Goal: Information Seeking & Learning: Learn about a topic

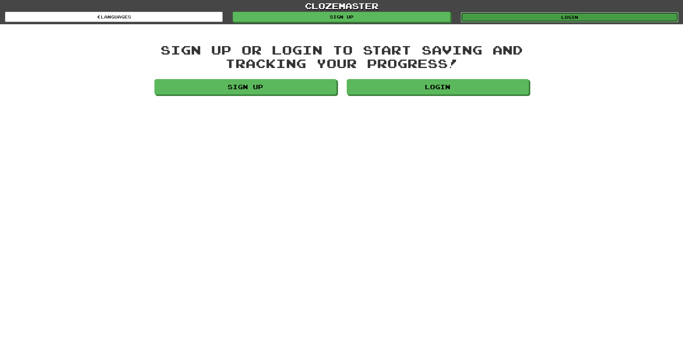
click at [556, 22] on link "Login" at bounding box center [568, 17] width 217 height 10
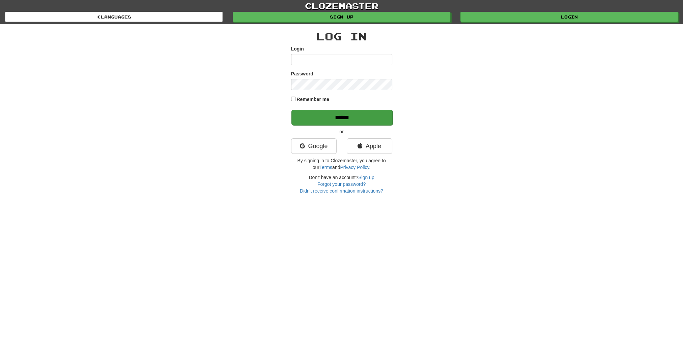
type input "**********"
click at [367, 114] on input "******" at bounding box center [341, 118] width 101 height 16
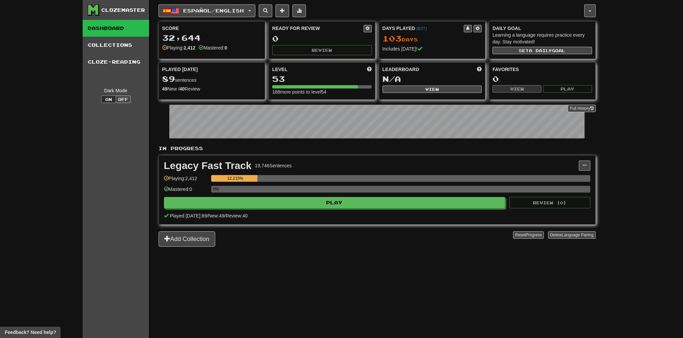
click at [304, 195] on div "0%" at bounding box center [400, 191] width 379 height 11
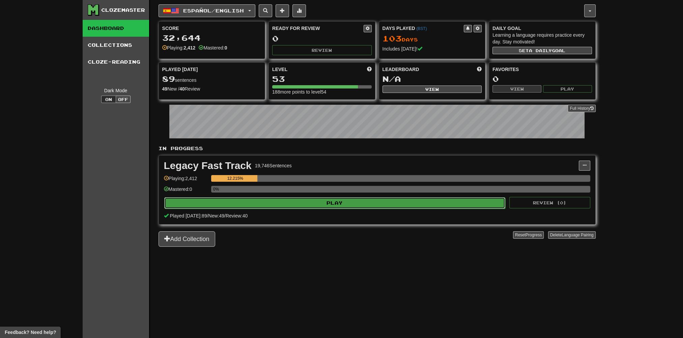
click at [312, 207] on button "Play" at bounding box center [334, 203] width 341 height 11
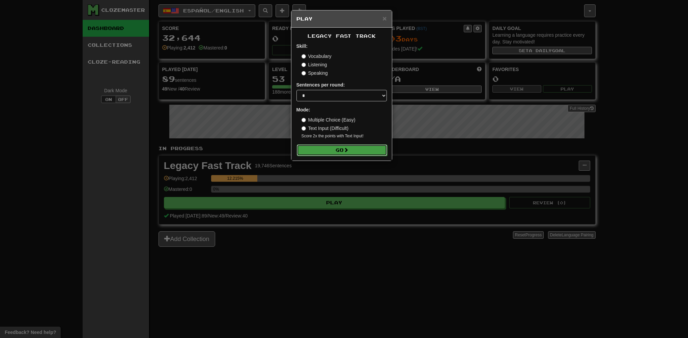
click at [306, 145] on button "Go" at bounding box center [342, 150] width 90 height 11
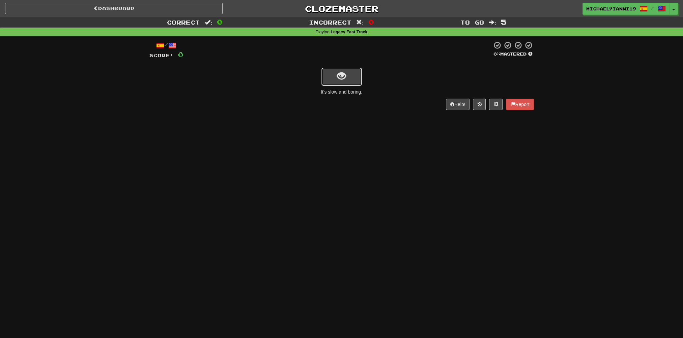
click at [338, 77] on span "show sentence" at bounding box center [341, 76] width 9 height 9
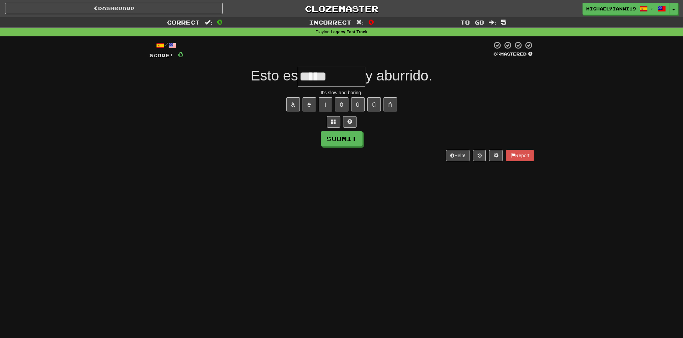
type input "*****"
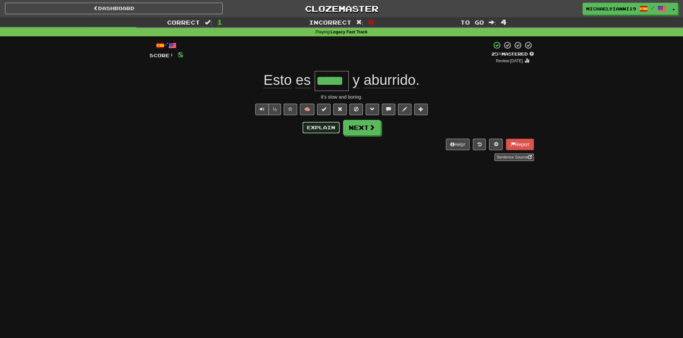
click at [319, 129] on button "Explain" at bounding box center [320, 127] width 37 height 11
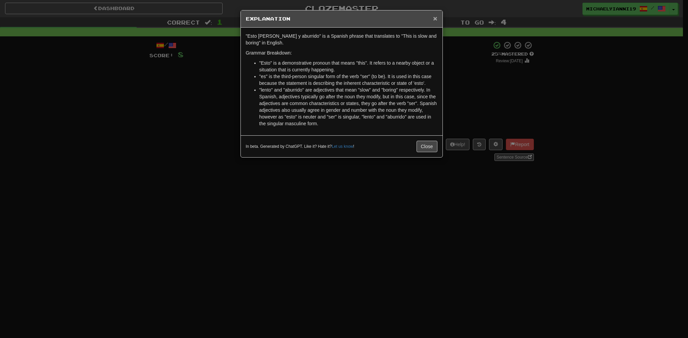
click at [436, 15] on span "×" at bounding box center [435, 18] width 4 height 8
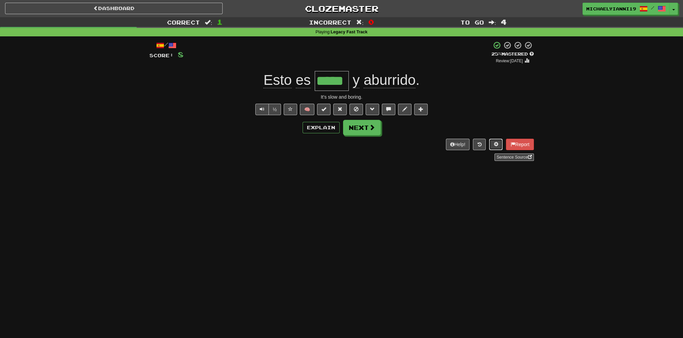
click at [492, 146] on button at bounding box center [495, 144] width 13 height 11
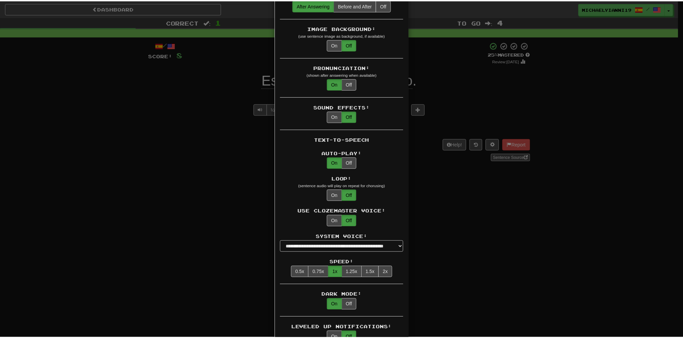
scroll to position [438, 0]
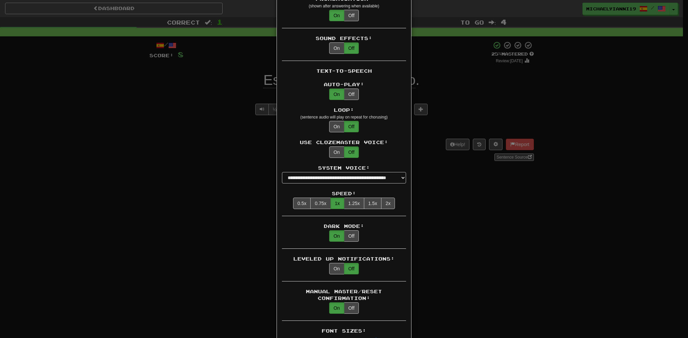
click at [519, 182] on div "× Game Settings Translations: Visible Show After Answering Hidden Sentence Text…" at bounding box center [344, 169] width 688 height 338
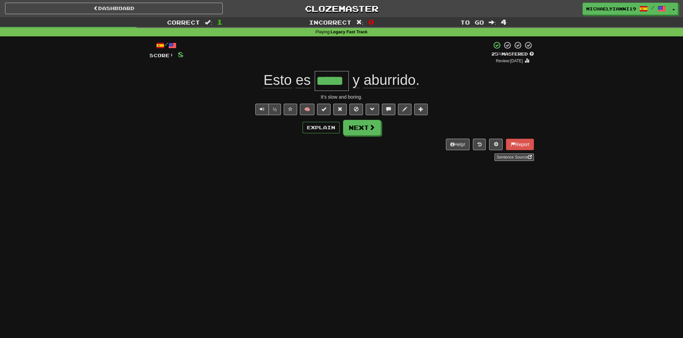
click at [380, 133] on div "Explain Next" at bounding box center [341, 128] width 384 height 16
click at [363, 129] on button "Next" at bounding box center [362, 128] width 38 height 16
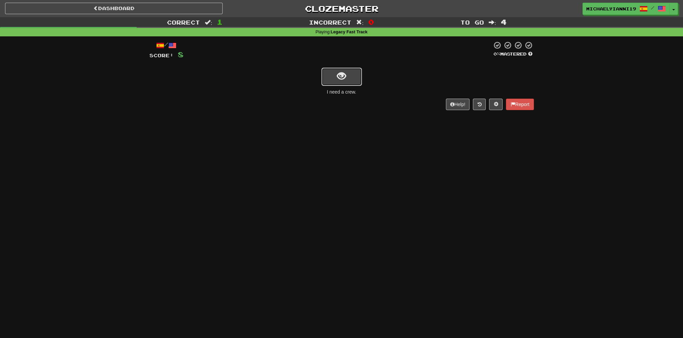
click at [356, 80] on button "show sentence" at bounding box center [341, 77] width 40 height 18
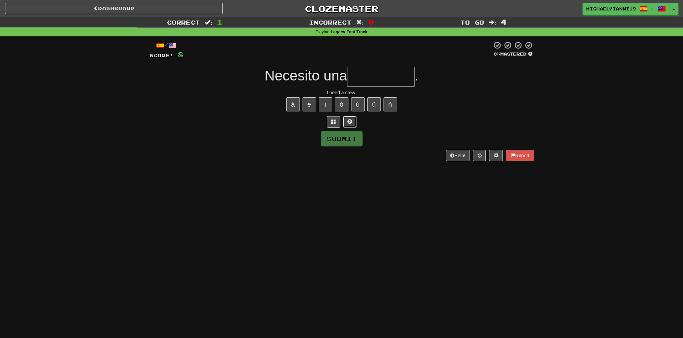
click at [345, 123] on button at bounding box center [349, 121] width 13 height 11
click at [342, 123] on span at bounding box center [341, 121] width 5 height 5
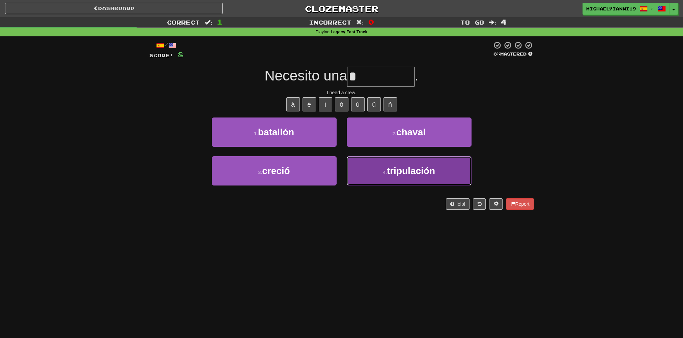
click at [425, 160] on button "4 . tripulación" at bounding box center [408, 170] width 125 height 29
type input "**********"
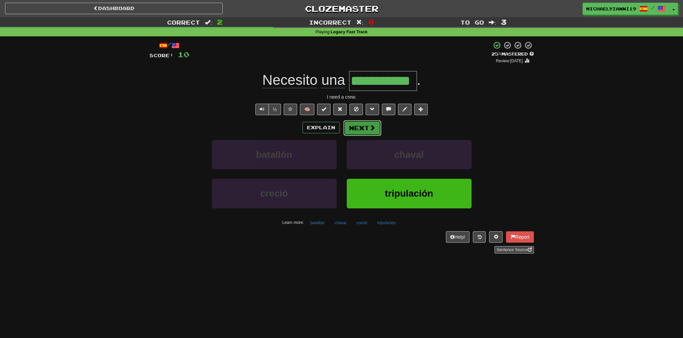
click at [359, 133] on button "Next" at bounding box center [362, 128] width 38 height 16
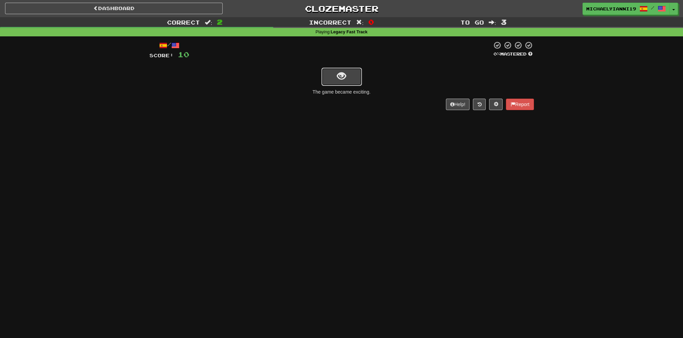
click at [335, 74] on button "show sentence" at bounding box center [341, 77] width 40 height 18
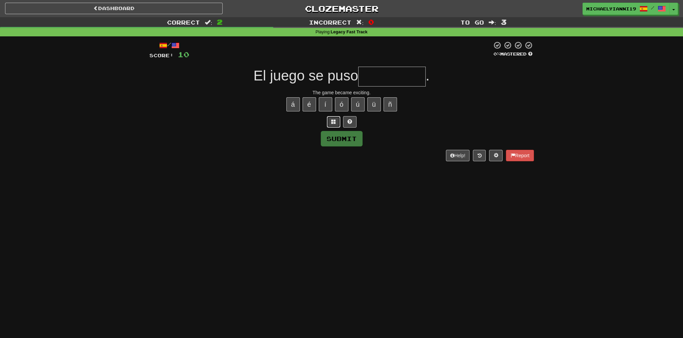
click at [334, 121] on span at bounding box center [333, 121] width 5 height 5
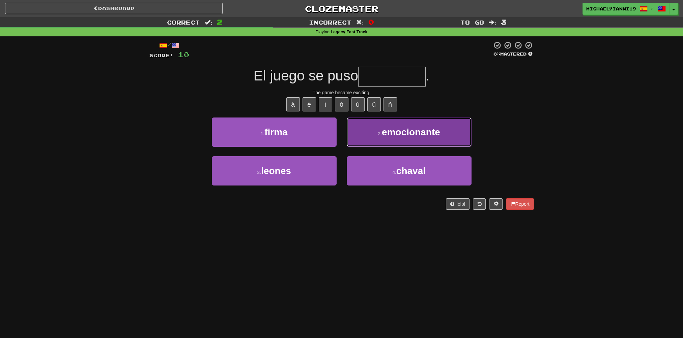
click at [380, 125] on button "2 . emocionante" at bounding box center [408, 132] width 125 height 29
type input "**********"
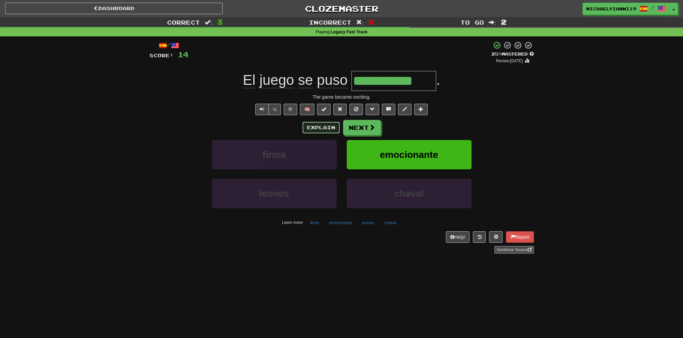
click at [314, 130] on button "Explain" at bounding box center [320, 127] width 37 height 11
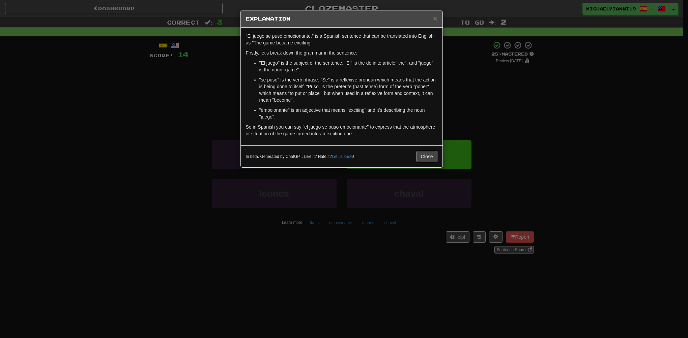
click at [507, 69] on div "× Explanation "El juego se puso emocionante." is a Spanish sentence that can be…" at bounding box center [344, 169] width 688 height 338
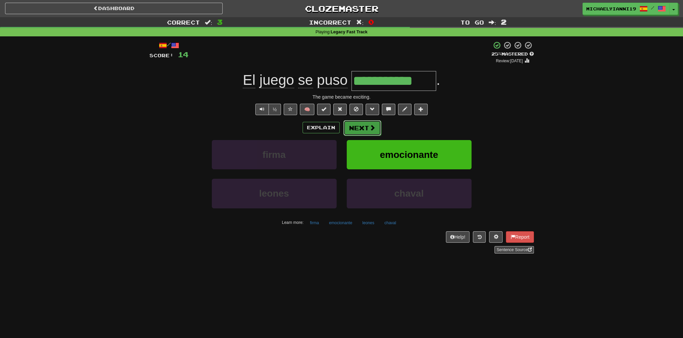
click at [360, 130] on button "Next" at bounding box center [362, 128] width 38 height 16
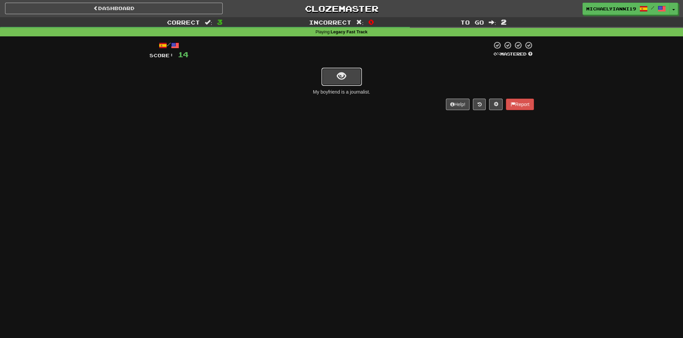
click at [343, 76] on span "show sentence" at bounding box center [341, 76] width 9 height 9
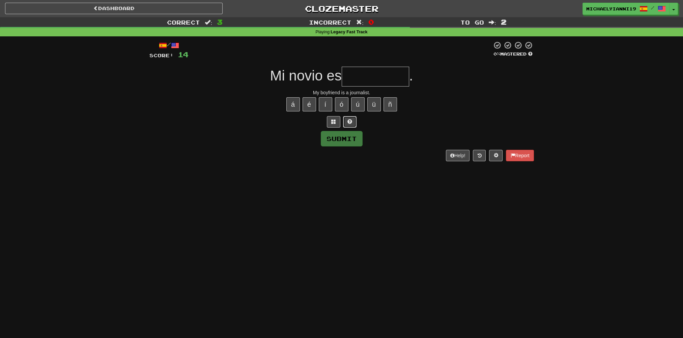
click at [345, 121] on button at bounding box center [349, 121] width 13 height 11
type input "**********"
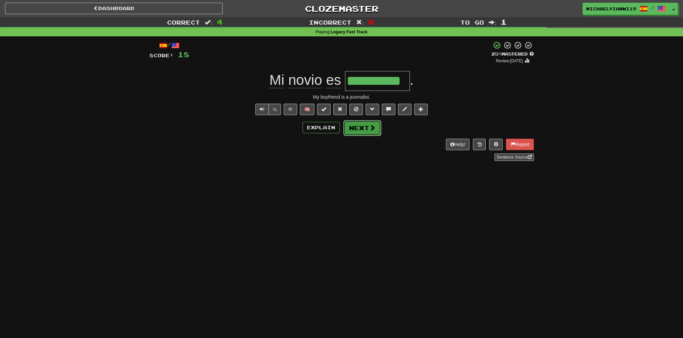
click at [366, 133] on button "Next" at bounding box center [362, 128] width 38 height 16
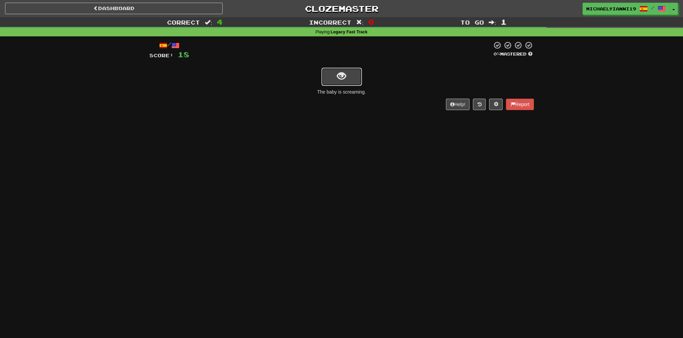
click at [342, 81] on span "show sentence" at bounding box center [341, 76] width 9 height 9
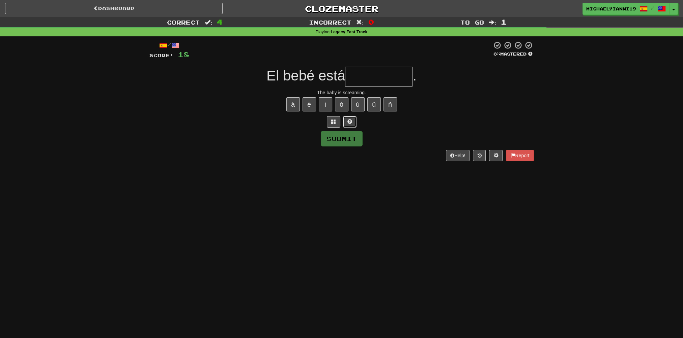
click at [347, 121] on span at bounding box center [349, 121] width 5 height 5
click at [346, 121] on button at bounding box center [341, 121] width 13 height 11
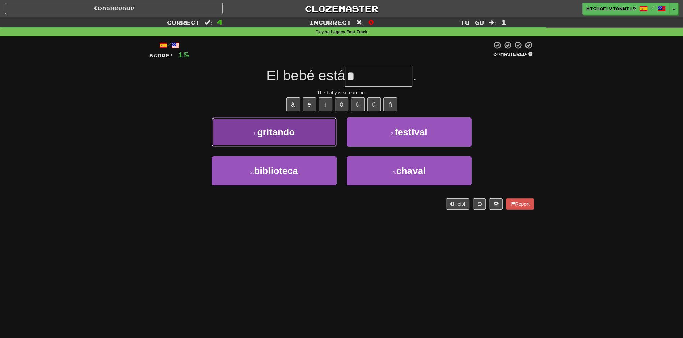
click at [296, 127] on button "1 . gritando" at bounding box center [274, 132] width 125 height 29
type input "********"
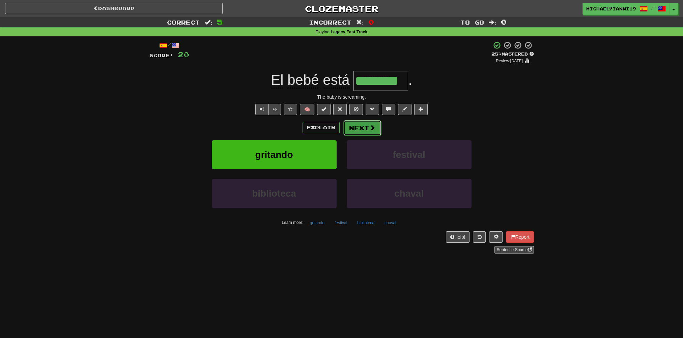
click at [374, 120] on button "Next" at bounding box center [362, 128] width 38 height 16
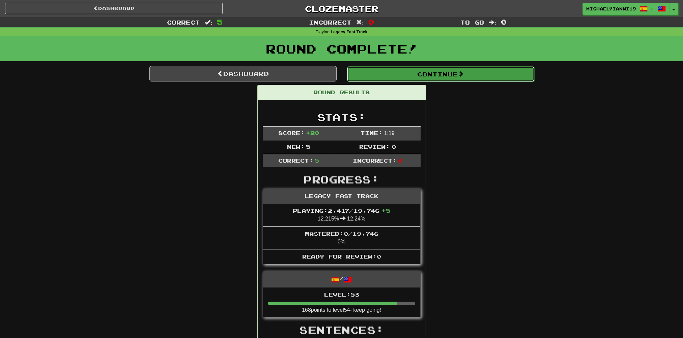
click at [393, 71] on button "Continue" at bounding box center [440, 74] width 187 height 16
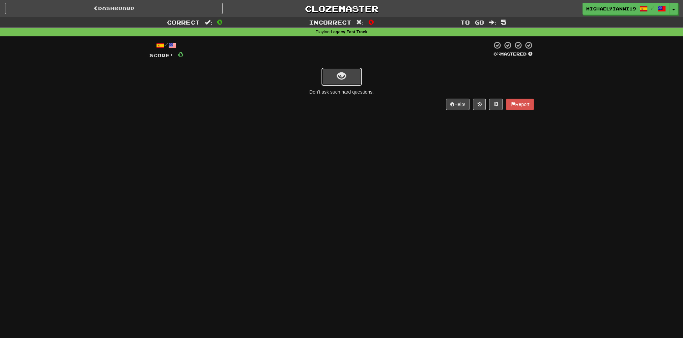
click at [357, 81] on button "show sentence" at bounding box center [341, 77] width 40 height 18
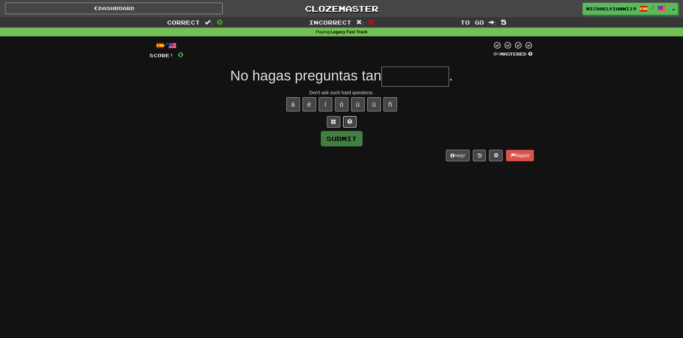
click at [353, 126] on button at bounding box center [349, 121] width 13 height 11
click at [323, 99] on button "í" at bounding box center [325, 104] width 13 height 14
type input "*********"
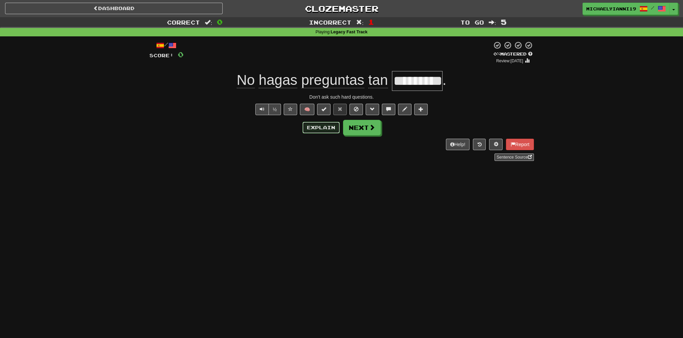
click at [318, 128] on button "Explain" at bounding box center [320, 127] width 37 height 11
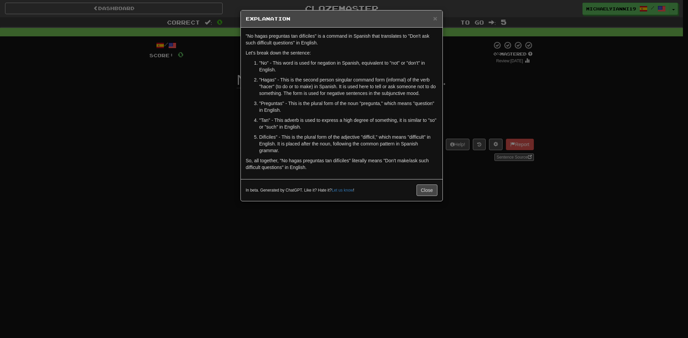
click at [185, 105] on div "× Explanation "No hagas preguntas tan difíciles" is a command in Spanish that t…" at bounding box center [344, 169] width 688 height 338
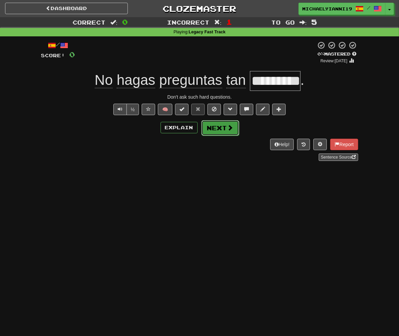
click at [222, 132] on button "Next" at bounding box center [220, 128] width 38 height 16
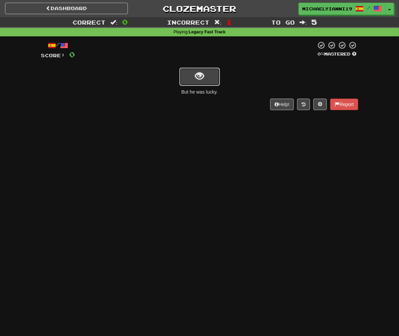
click at [182, 86] on button "show sentence" at bounding box center [199, 77] width 40 height 18
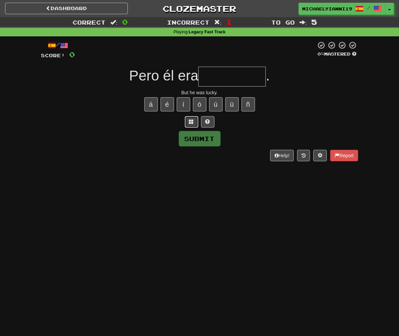
click at [192, 121] on span at bounding box center [191, 121] width 5 height 5
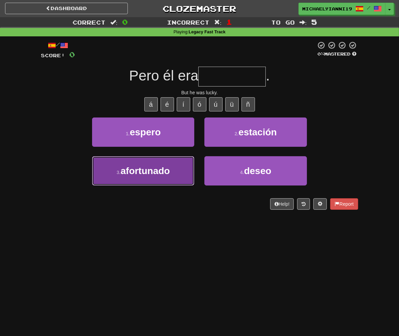
click at [169, 170] on span "afortunado" at bounding box center [145, 171] width 49 height 10
type input "**********"
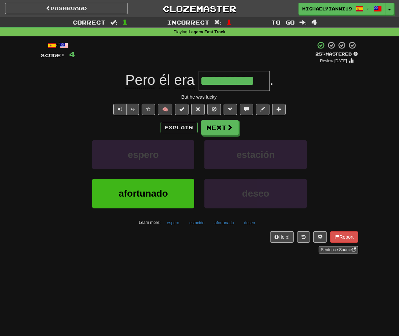
click at [212, 117] on div "**********" at bounding box center [199, 147] width 317 height 213
click at [210, 124] on button "Next" at bounding box center [220, 128] width 38 height 16
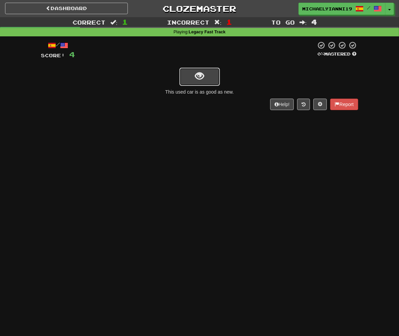
click at [193, 77] on button "show sentence" at bounding box center [199, 77] width 40 height 18
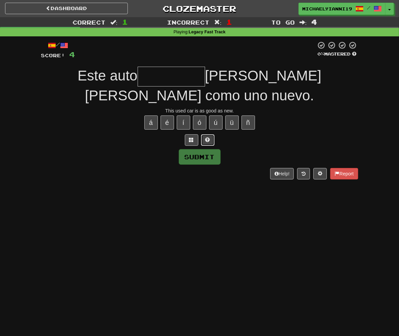
click at [209, 142] on span at bounding box center [207, 140] width 5 height 5
type input "*****"
click at [217, 164] on button "Submit" at bounding box center [200, 158] width 42 height 16
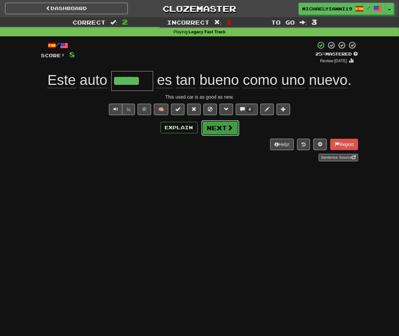
click at [217, 129] on button "Next" at bounding box center [220, 128] width 38 height 16
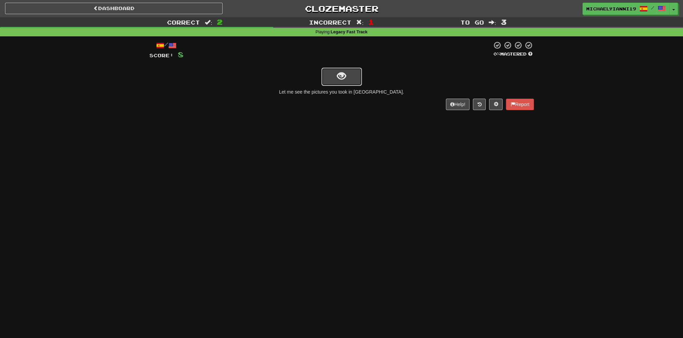
click at [344, 69] on button "show sentence" at bounding box center [341, 77] width 40 height 18
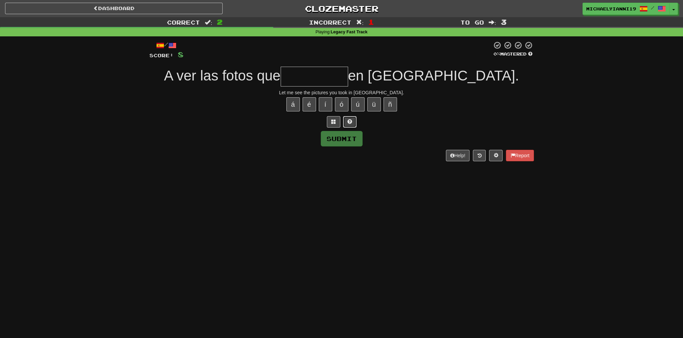
click at [345, 123] on button at bounding box center [349, 121] width 13 height 11
click at [345, 123] on button at bounding box center [341, 121] width 13 height 11
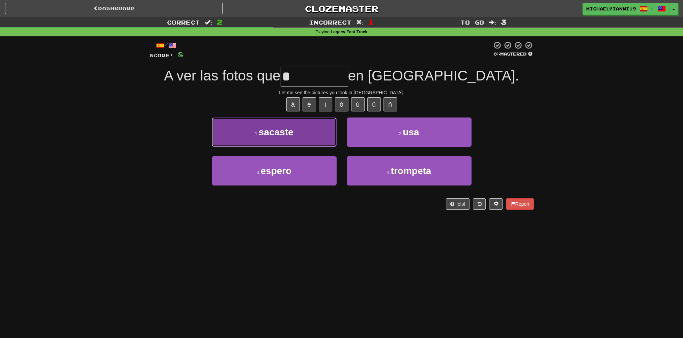
click at [289, 123] on button "1 . sacaste" at bounding box center [274, 132] width 125 height 29
type input "*******"
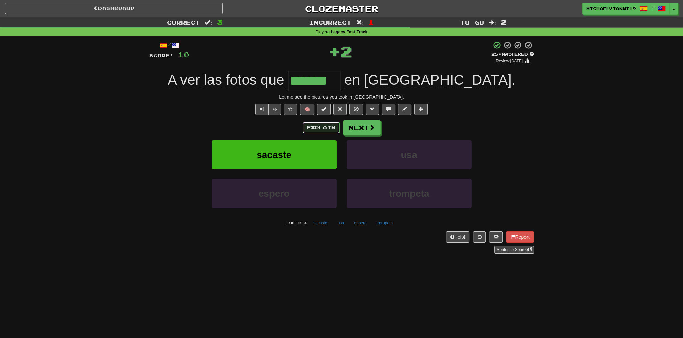
click at [312, 127] on button "Explain" at bounding box center [320, 127] width 37 height 11
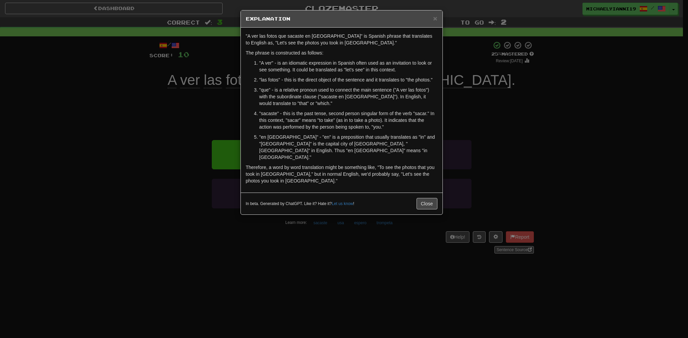
click at [184, 119] on div "× Explanation "A ver las fotos que sacaste en París" is Spanish phrase that tra…" at bounding box center [344, 169] width 688 height 338
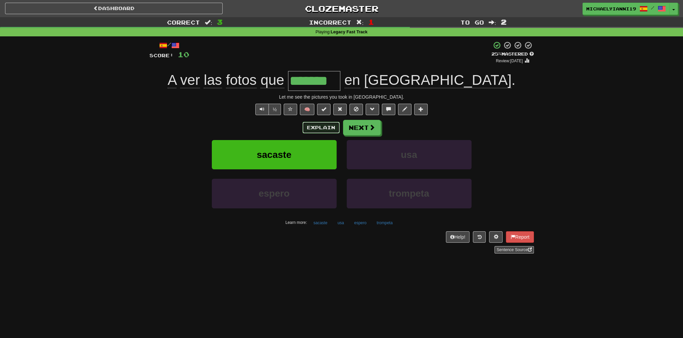
click at [312, 130] on button "Explain" at bounding box center [320, 127] width 37 height 11
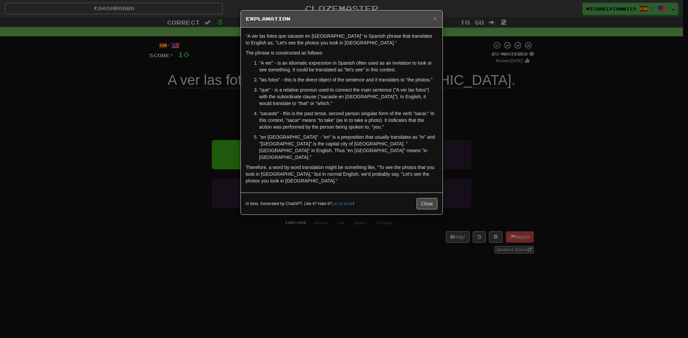
click at [172, 125] on div "× Explanation "A ver las fotos que sacaste en París" is Spanish phrase that tra…" at bounding box center [344, 169] width 688 height 338
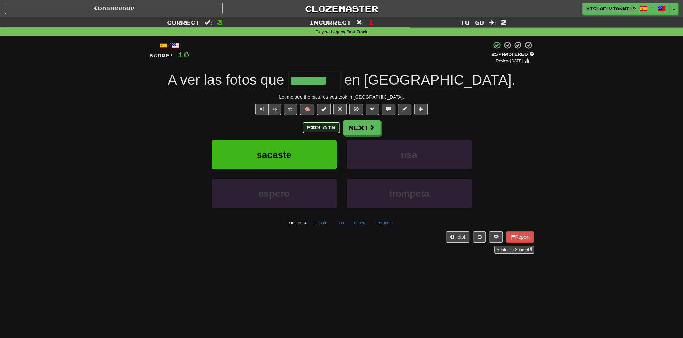
click at [338, 126] on button "Explain" at bounding box center [320, 127] width 37 height 11
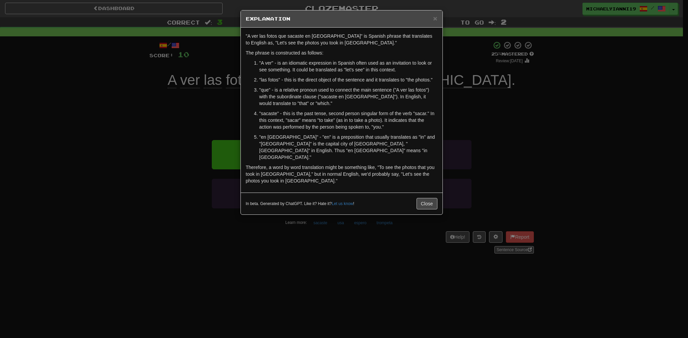
click at [134, 103] on div "× Explanation "A ver las fotos que sacaste en París" is Spanish phrase that tra…" at bounding box center [344, 169] width 688 height 338
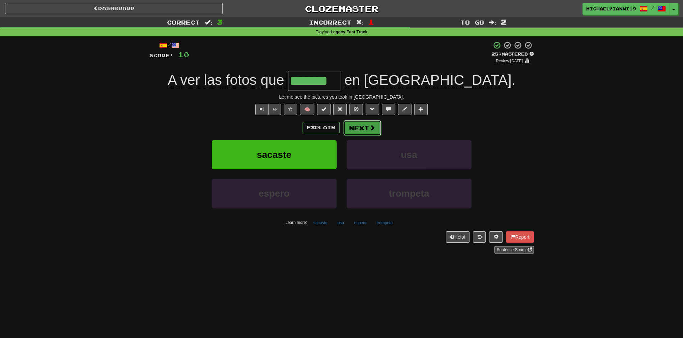
click at [363, 123] on button "Next" at bounding box center [362, 128] width 38 height 16
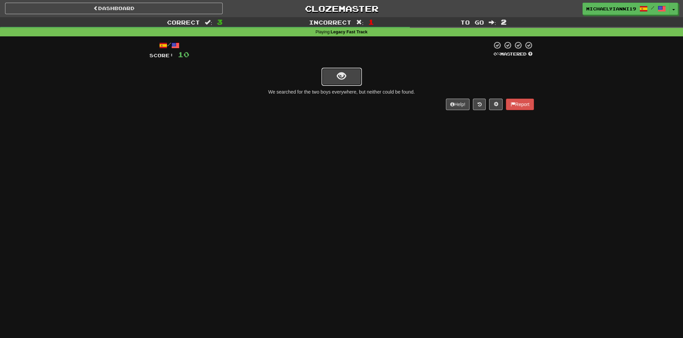
click at [342, 72] on span "show sentence" at bounding box center [341, 76] width 9 height 9
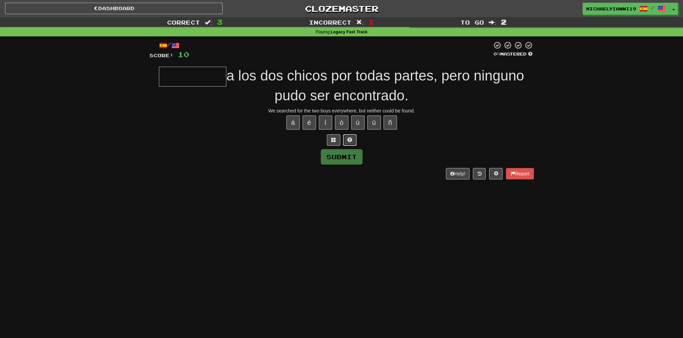
click at [345, 141] on button at bounding box center [349, 139] width 13 height 11
type input "********"
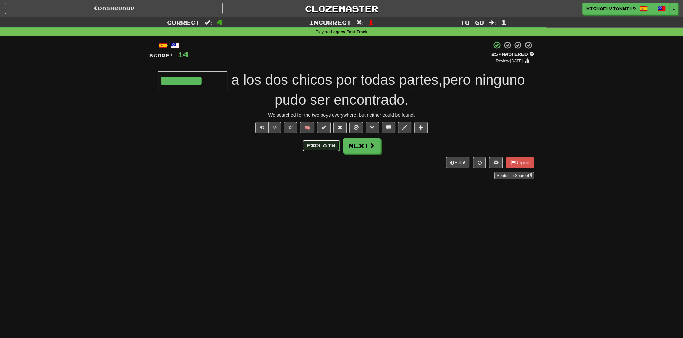
click at [326, 149] on button "Explain" at bounding box center [320, 145] width 37 height 11
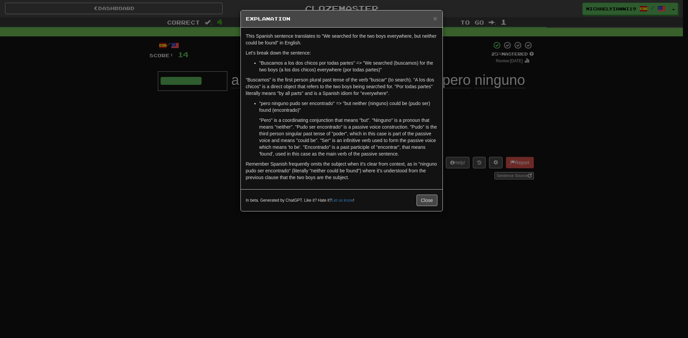
drag, startPoint x: 325, startPoint y: 150, endPoint x: 321, endPoint y: 117, distance: 33.7
click at [321, 117] on li ""pero ninguno pudo ser encontrado" => "but neither (ninguno) could be (pudo ser…" at bounding box center [348, 128] width 178 height 57
click at [428, 198] on button "Close" at bounding box center [426, 200] width 21 height 11
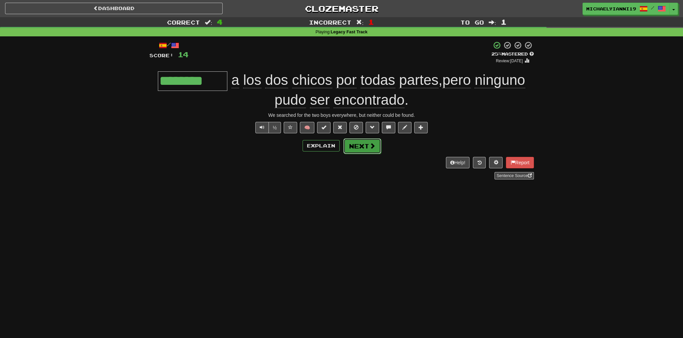
click at [349, 147] on button "Next" at bounding box center [362, 147] width 38 height 16
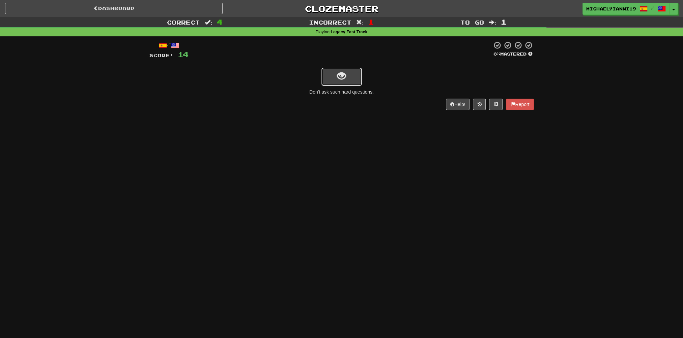
click at [337, 72] on span "show sentence" at bounding box center [341, 76] width 9 height 9
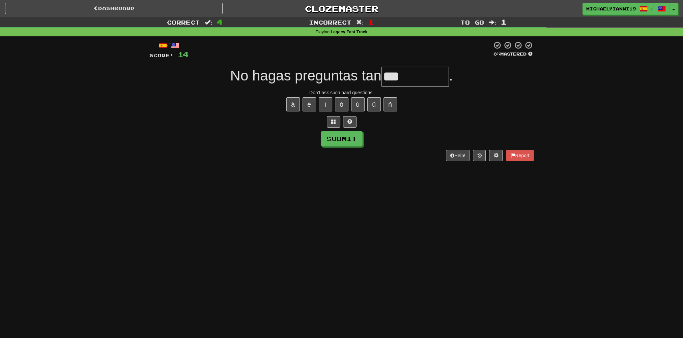
click at [326, 111] on div "á é í ó ú ü ñ" at bounding box center [341, 104] width 384 height 17
click at [322, 101] on button "í" at bounding box center [325, 104] width 13 height 14
type input "*********"
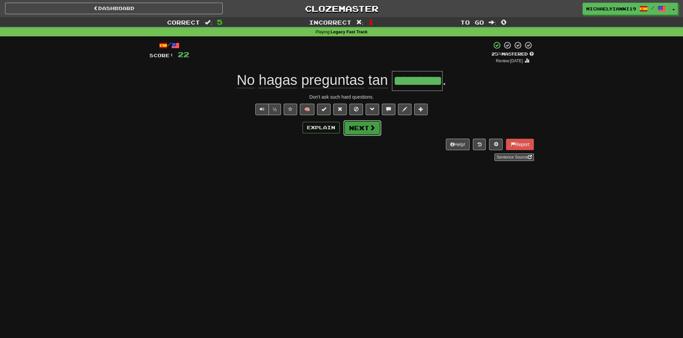
click at [371, 127] on span at bounding box center [372, 128] width 6 height 6
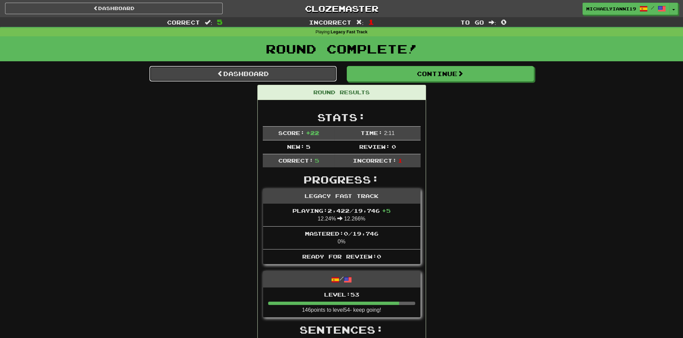
click at [273, 70] on link "Dashboard" at bounding box center [242, 74] width 187 height 16
